Goal: Task Accomplishment & Management: Use online tool/utility

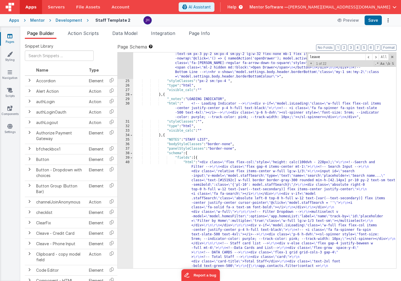
scroll to position [572, 0]
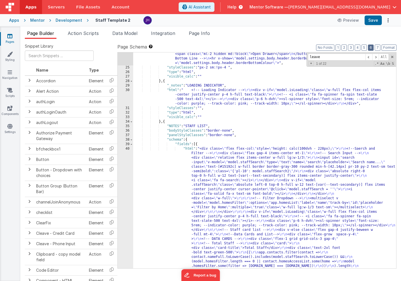
type input "leave"
click at [371, 47] on button "6" at bounding box center [371, 48] width 6 height 6
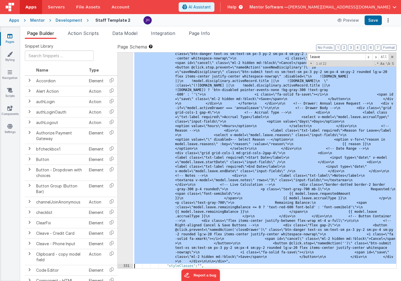
scroll to position [5082, 0]
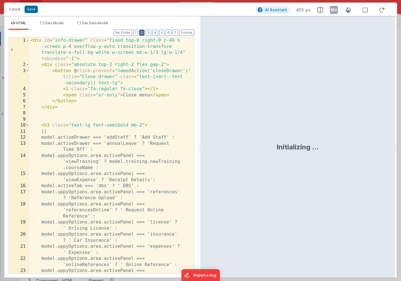
click at [144, 33] on button "2" at bounding box center [141, 33] width 5 height 6
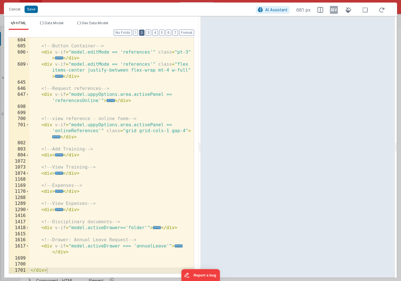
scroll to position [170, 0]
click at [177, 246] on span "..." at bounding box center [179, 246] width 8 height 3
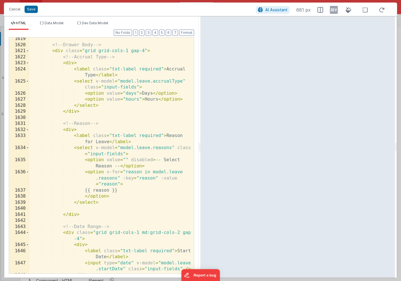
scroll to position [403, 0]
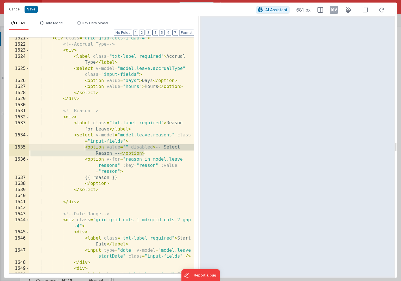
drag, startPoint x: 146, startPoint y: 154, endPoint x: 85, endPoint y: 149, distance: 61.1
click at [85, 149] on div "< div class = "grid grid-cols-1 gap-4" > <!-- Accrual Type --> < div > < label …" at bounding box center [111, 162] width 165 height 255
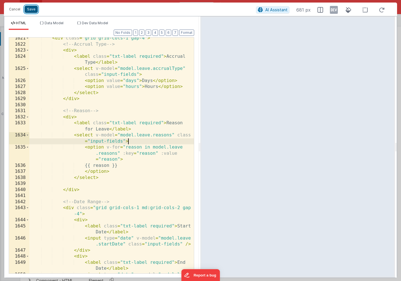
click at [29, 11] on button "Save" at bounding box center [31, 9] width 13 height 7
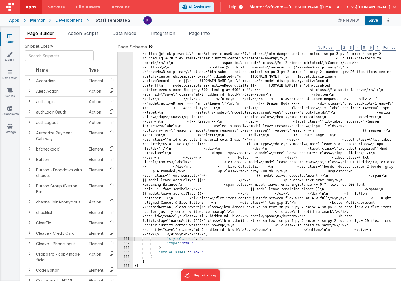
scroll to position [4558, 0]
click at [375, 17] on button "Save" at bounding box center [373, 21] width 17 height 10
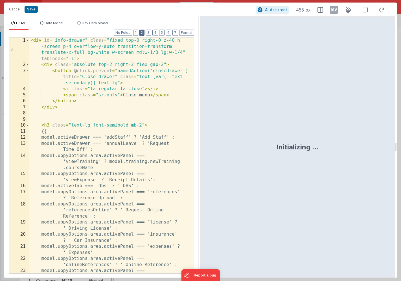
click at [144, 35] on button "2" at bounding box center [141, 33] width 5 height 6
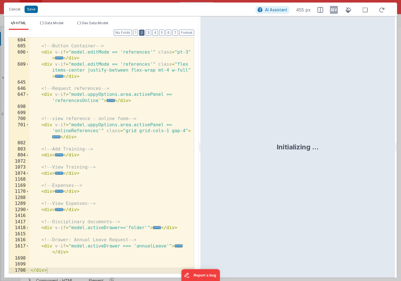
scroll to position [170, 0]
click at [176, 248] on span "..." at bounding box center [179, 246] width 8 height 3
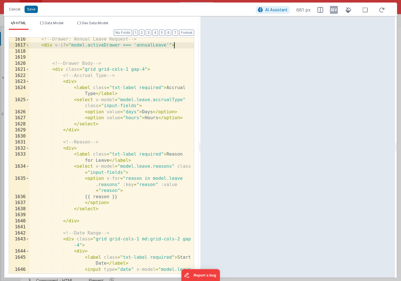
scroll to position [373, 0]
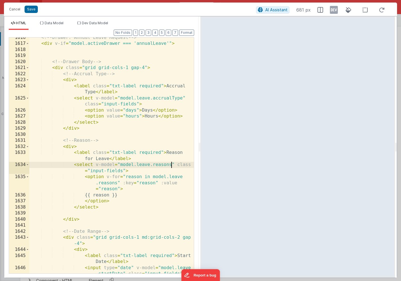
click at [171, 165] on div "<!-- Drawer: Annual Leave Request --> < div v-if = "model.activeDrawer === 'ann…" at bounding box center [111, 162] width 165 height 255
click at [31, 12] on button "Save" at bounding box center [31, 9] width 13 height 7
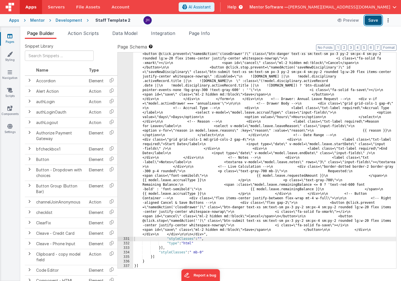
click at [377, 24] on button "Save" at bounding box center [373, 21] width 17 height 10
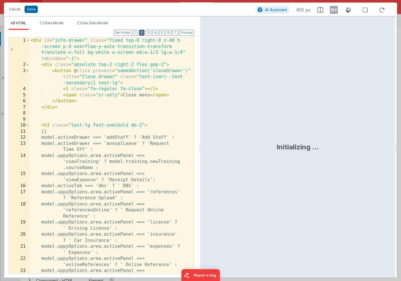
click at [144, 33] on button "2" at bounding box center [141, 33] width 5 height 6
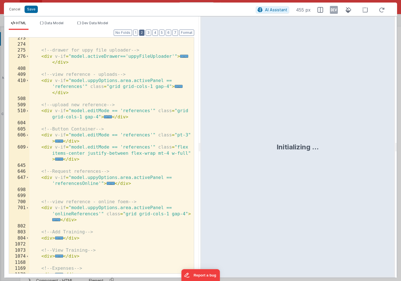
scroll to position [170, 0]
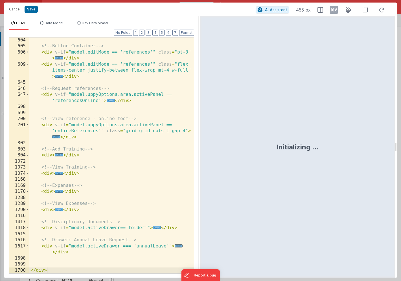
click at [177, 247] on span "..." at bounding box center [179, 246] width 8 height 3
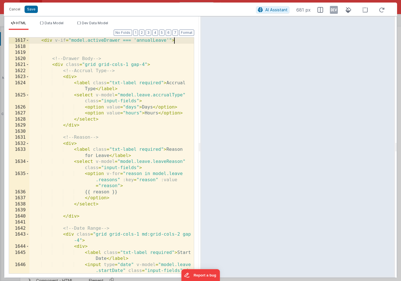
scroll to position [376, 0]
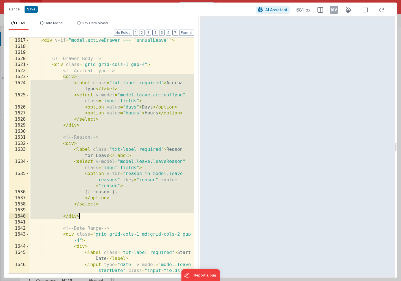
drag, startPoint x: 62, startPoint y: 78, endPoint x: 91, endPoint y: 217, distance: 141.2
click at [91, 217] on div "< div v-if = "model.activeDrawer === 'annualLeave'" > <!-- Drawer Body --> < di…" at bounding box center [111, 162] width 165 height 248
click at [110, 113] on div "< div v-if = "model.activeDrawer === 'annualLeave'" > <!-- Drawer Body --> < di…" at bounding box center [111, 162] width 165 height 248
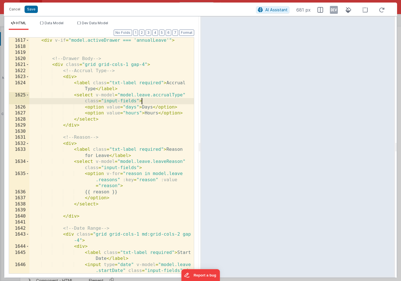
click at [148, 102] on div "< div v-if = "model.activeDrawer === 'annualLeave'" > <!-- Drawer Body --> < di…" at bounding box center [111, 162] width 165 height 248
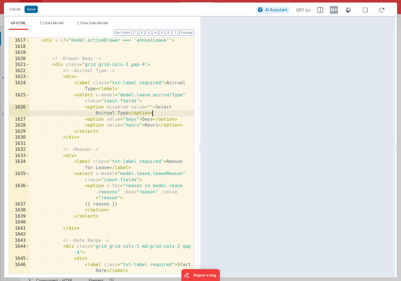
click at [148, 180] on div "< div v-if = "model.activeDrawer === 'annualLeave'" > <!-- Drawer Body --> < di…" at bounding box center [111, 165] width 165 height 255
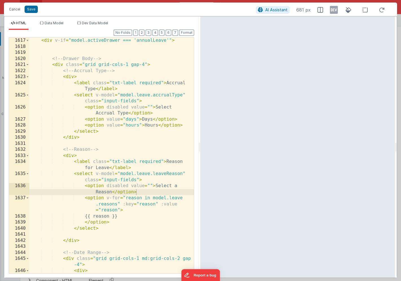
click at [30, 5] on div "Cancel Save" at bounding box center [131, 9] width 250 height 8
click at [29, 11] on button "Save" at bounding box center [31, 9] width 13 height 7
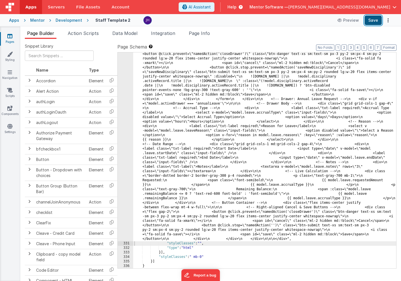
click at [368, 23] on button "Save" at bounding box center [373, 21] width 17 height 10
click at [122, 33] on span "Data Model" at bounding box center [124, 33] width 25 height 6
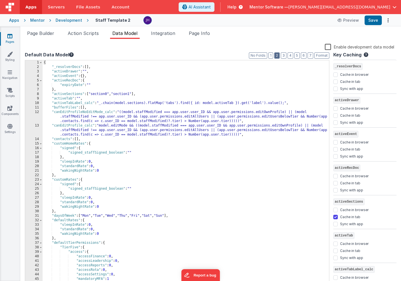
click at [279, 55] on button "2" at bounding box center [276, 56] width 5 height 6
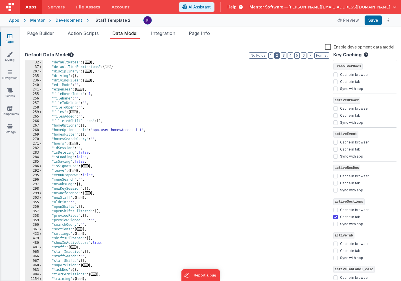
scroll to position [93, 0]
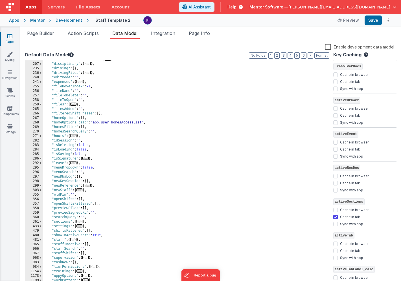
click at [75, 163] on span "..." at bounding box center [73, 162] width 6 height 3
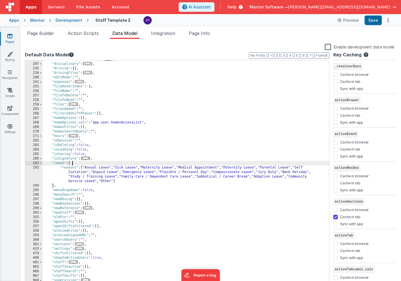
click at [121, 182] on div ""defaultTierPermissions" : { ... } , "disciplinary" : { ... } , "driving" : { }…" at bounding box center [186, 174] width 287 height 235
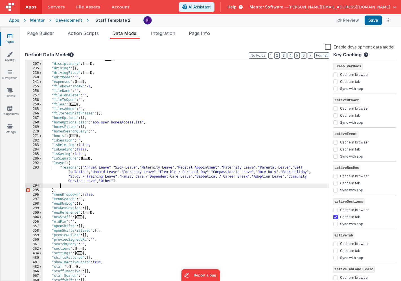
paste textarea
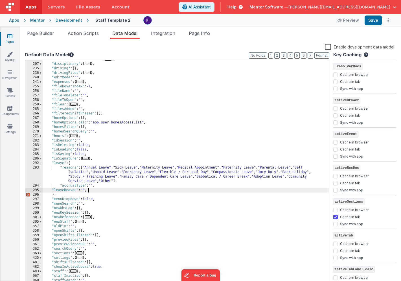
click at [52, 189] on div ""defaultTierPermissions" : { ... } , "disciplinary" : { ... } , "driving" : { }…" at bounding box center [186, 174] width 287 height 235
click at [106, 192] on div ""defaultTierPermissions" : { ... } , "disciplinary" : { ... } , "driving" : { }…" at bounding box center [186, 174] width 287 height 235
click at [93, 185] on div ""defaultTierPermissions" : { ... } , "disciplinary" : { ... } , "driving" : { }…" at bounding box center [186, 174] width 287 height 235
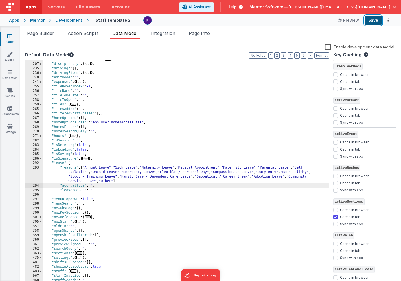
click at [375, 21] on button "Save" at bounding box center [373, 21] width 17 height 10
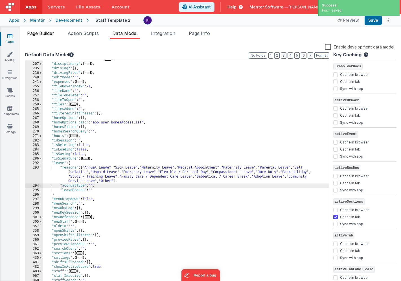
click at [45, 34] on span "Page Builder" at bounding box center [40, 33] width 27 height 6
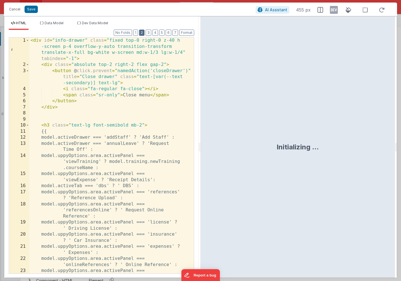
click at [144, 35] on button "2" at bounding box center [141, 33] width 5 height 6
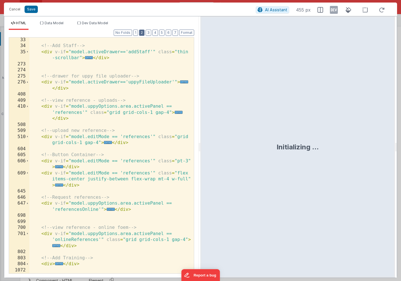
scroll to position [170, 0]
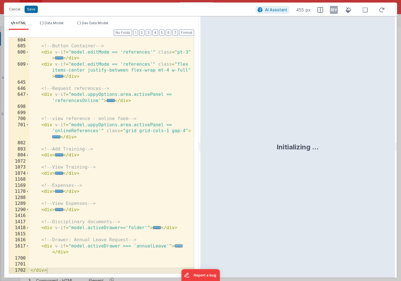
click at [176, 247] on span "..." at bounding box center [179, 246] width 8 height 3
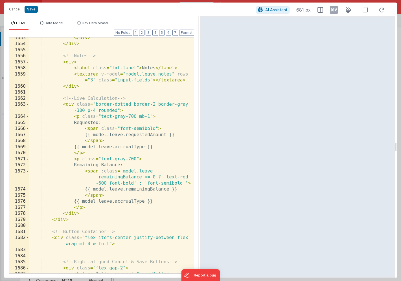
scroll to position [680, 0]
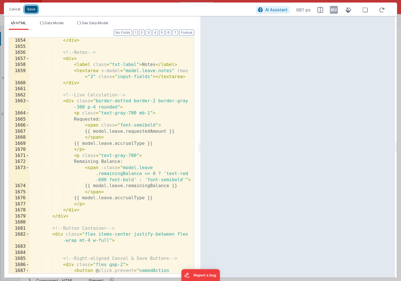
click at [30, 10] on button "Save" at bounding box center [31, 9] width 13 height 7
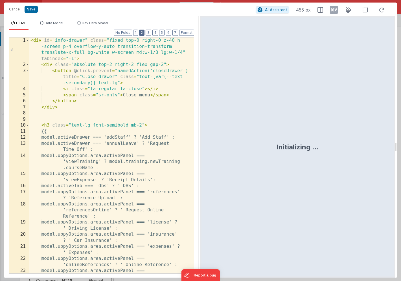
click at [144, 32] on button "2" at bounding box center [141, 33] width 5 height 6
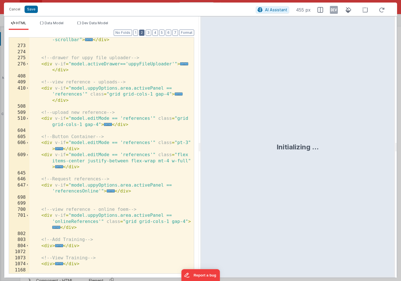
scroll to position [170, 0]
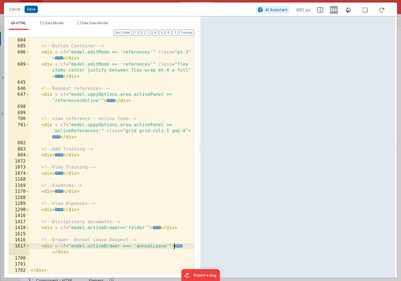
click at [176, 247] on span "..." at bounding box center [179, 246] width 8 height 3
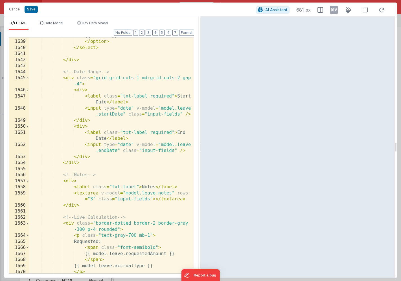
scroll to position [561, 0]
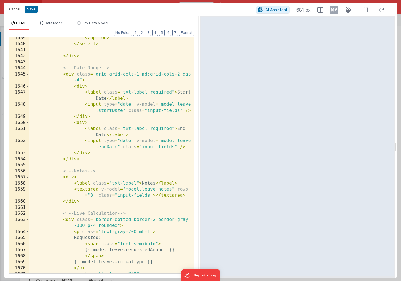
click at [124, 68] on div "</ option > </ select > </ div > <!-- Date Range --> < div class = "grid grid-c…" at bounding box center [111, 159] width 165 height 248
click at [34, 10] on button "Save" at bounding box center [31, 9] width 13 height 7
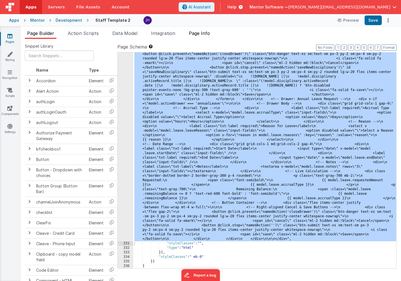
click at [206, 34] on span "Page Info" at bounding box center [199, 33] width 21 height 6
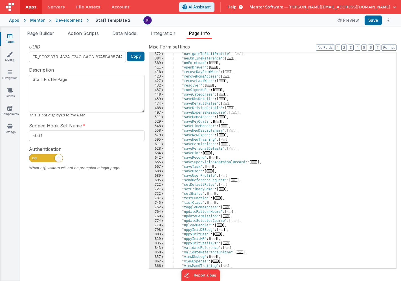
scroll to position [226, 0]
click at [233, 212] on span "..." at bounding box center [230, 211] width 6 height 3
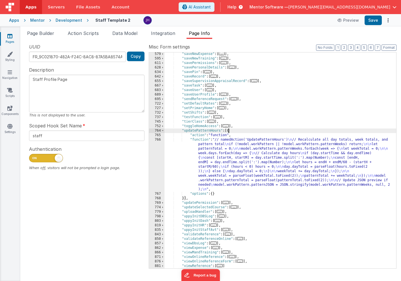
scroll to position [308, 0]
click at [163, 130] on span at bounding box center [162, 131] width 3 height 5
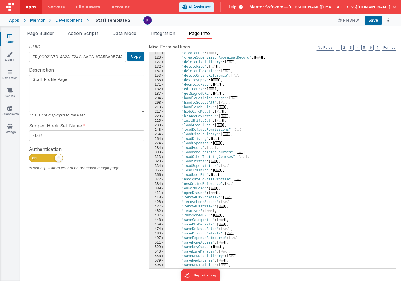
scroll to position [82, 0]
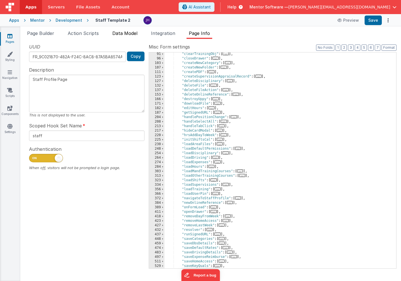
click at [133, 31] on span "Data Model" at bounding box center [124, 33] width 25 height 6
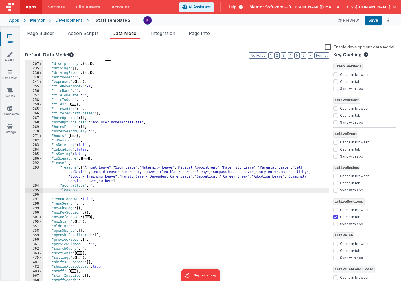
click at [100, 190] on div ""defaultTierPermissions" : { ... } , "disciplinary" : { ... } , "driving" : { }…" at bounding box center [186, 174] width 287 height 235
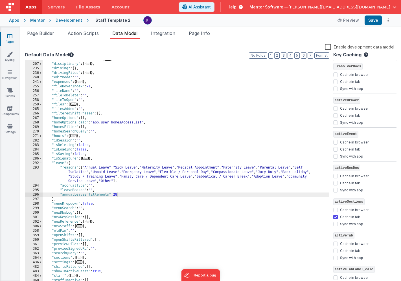
click at [109, 194] on div ""defaultTierPermissions" : { ... } , "disciplinary" : { ... } , "driving" : { }…" at bounding box center [186, 174] width 287 height 235
click at [373, 22] on button "Save" at bounding box center [373, 21] width 17 height 10
click at [204, 32] on span "Page Info" at bounding box center [199, 33] width 21 height 6
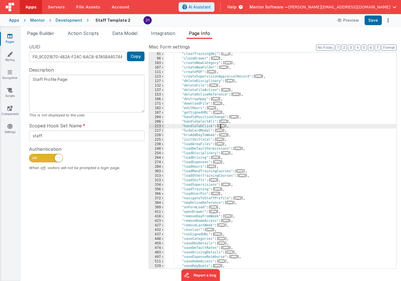
click at [222, 126] on span "..." at bounding box center [222, 125] width 6 height 3
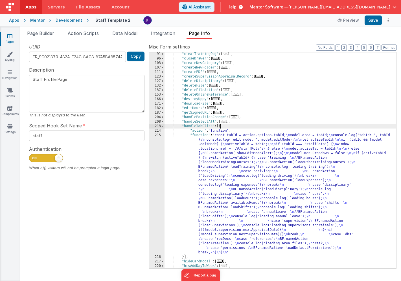
click at [242, 160] on div ""clearTrainingObj" : [ ... ] , "closeDrawer" : [ ... ] , "createNewCategory" : …" at bounding box center [281, 164] width 232 height 225
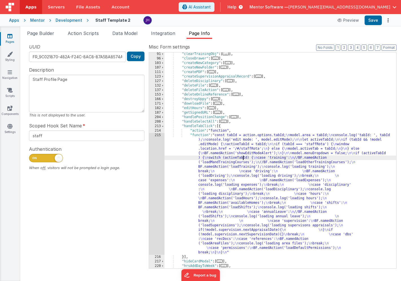
click at [157, 162] on div "215" at bounding box center [157, 194] width 16 height 122
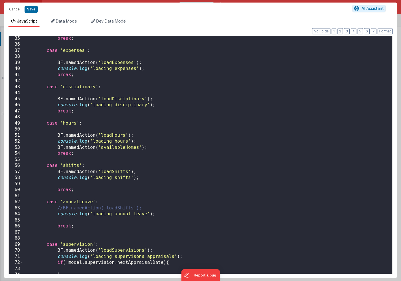
scroll to position [209, 0]
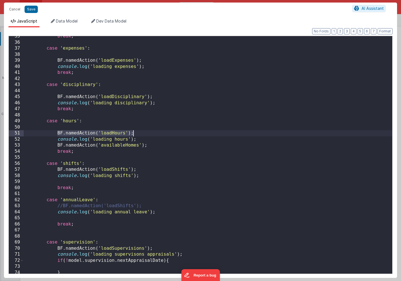
drag, startPoint x: 57, startPoint y: 133, endPoint x: 137, endPoint y: 132, distance: 79.6
click at [137, 132] on div "break ; case 'expenses' : BF . namedAction ( 'loadExpenses' ) ; console . log (…" at bounding box center [208, 158] width 369 height 250
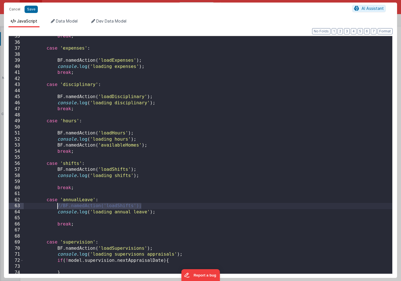
drag, startPoint x: 146, startPoint y: 207, endPoint x: 59, endPoint y: 207, distance: 87.2
click at [59, 207] on div "break ; case 'expenses' : BF . namedAction ( 'loadExpenses' ) ; console . log (…" at bounding box center [208, 158] width 369 height 250
click at [31, 10] on button "Save" at bounding box center [31, 9] width 13 height 7
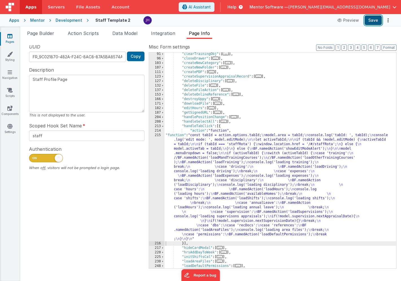
click at [377, 23] on button "Save" at bounding box center [373, 21] width 17 height 10
click at [123, 34] on span "Data Model" at bounding box center [124, 33] width 25 height 6
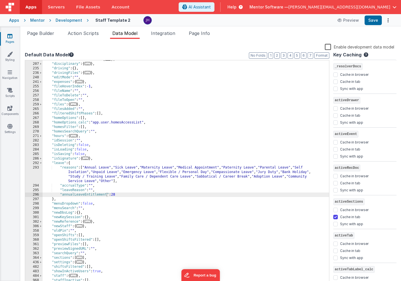
click at [126, 194] on div ""defaultTierPermissions" : { ... } , "disciplinary" : { ... } , "driving" : { }…" at bounding box center [186, 174] width 287 height 235
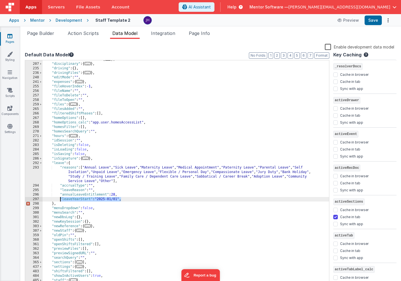
drag, startPoint x: 125, startPoint y: 200, endPoint x: 60, endPoint y: 199, distance: 65.5
click at [60, 199] on div ""defaultTierPermissions" : { ... } , "disciplinary" : { ... } , "driving" : { }…" at bounding box center [186, 174] width 287 height 235
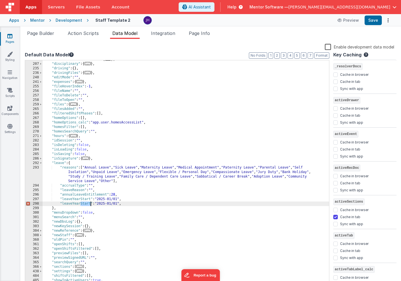
drag, startPoint x: 80, startPoint y: 204, endPoint x: 90, endPoint y: 204, distance: 9.6
click at [90, 204] on div ""defaultTierPermissions" : { ... } , "disciplinary" : { ... } , "driving" : { }…" at bounding box center [186, 174] width 287 height 235
click at [85, 203] on div ""defaultTierPermissions" : { ... } , "disciplinary" : { ... } , "driving" : { }…" at bounding box center [186, 174] width 287 height 235
click at [113, 199] on div ""defaultTierPermissions" : { ... } , "disciplinary" : { ... } , "driving" : { }…" at bounding box center [186, 174] width 287 height 235
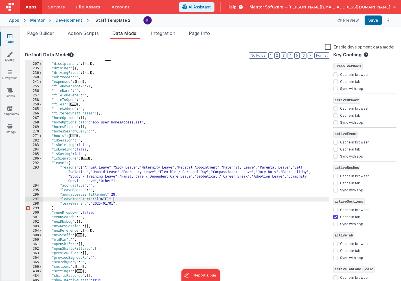
click at [109, 204] on div ""defaultTierPermissions" : { ... } , "disciplinary" : { ... } , "driving" : { }…" at bounding box center [186, 174] width 287 height 235
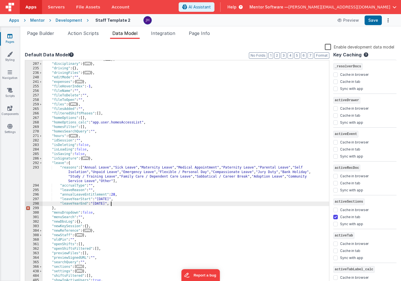
click at [112, 203] on div ""defaultTierPermissions" : { ... } , "disciplinary" : { ... } , "driving" : { }…" at bounding box center [186, 174] width 287 height 235
